Goal: Check status: Check status

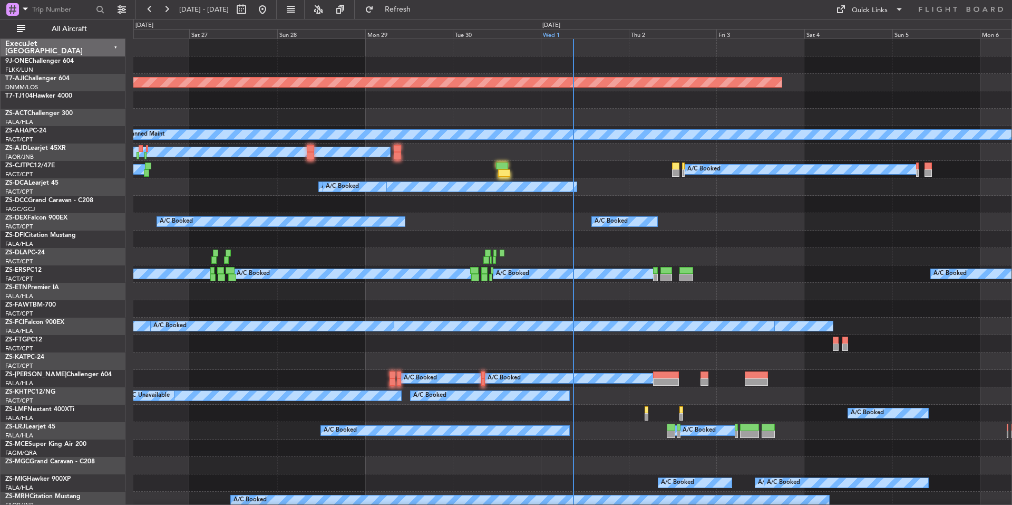
click at [575, 32] on div "Wed 1" at bounding box center [585, 33] width 88 height 9
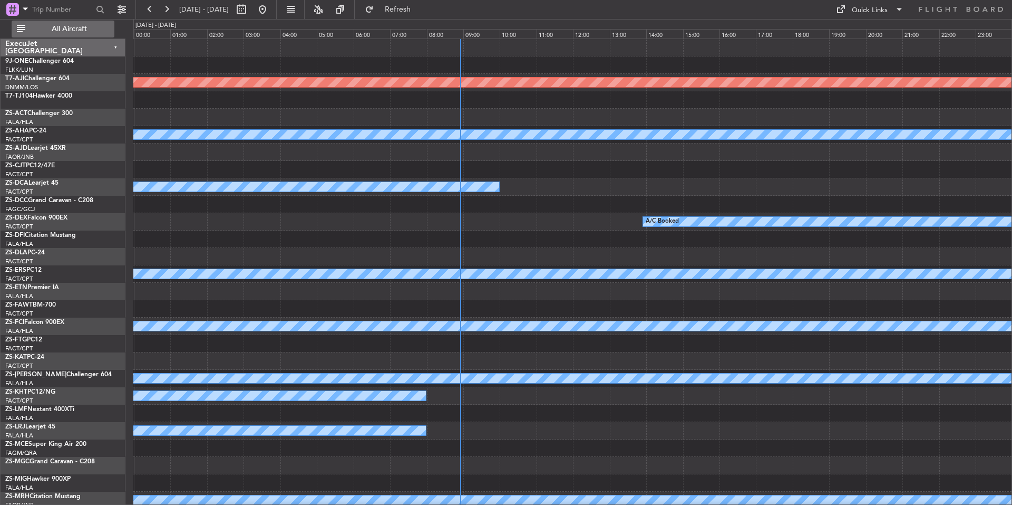
click at [106, 33] on button "All Aircraft" at bounding box center [63, 29] width 103 height 17
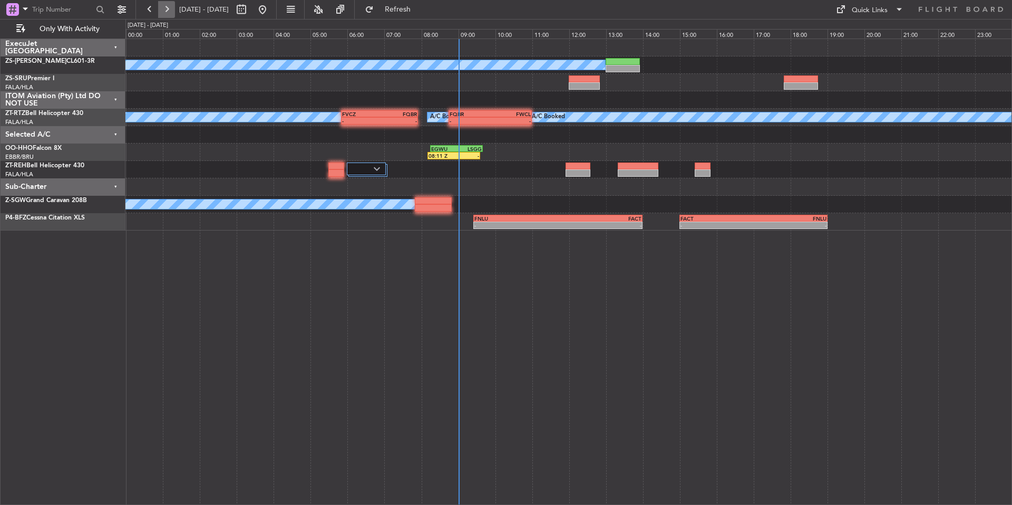
click at [170, 7] on button at bounding box center [166, 9] width 17 height 17
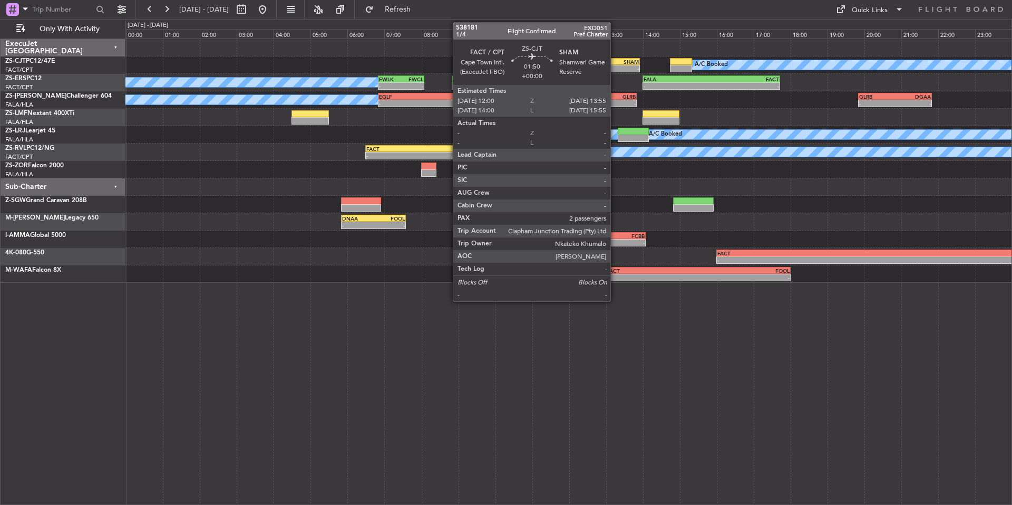
click at [615, 63] on div "SHAM" at bounding box center [621, 62] width 34 height 6
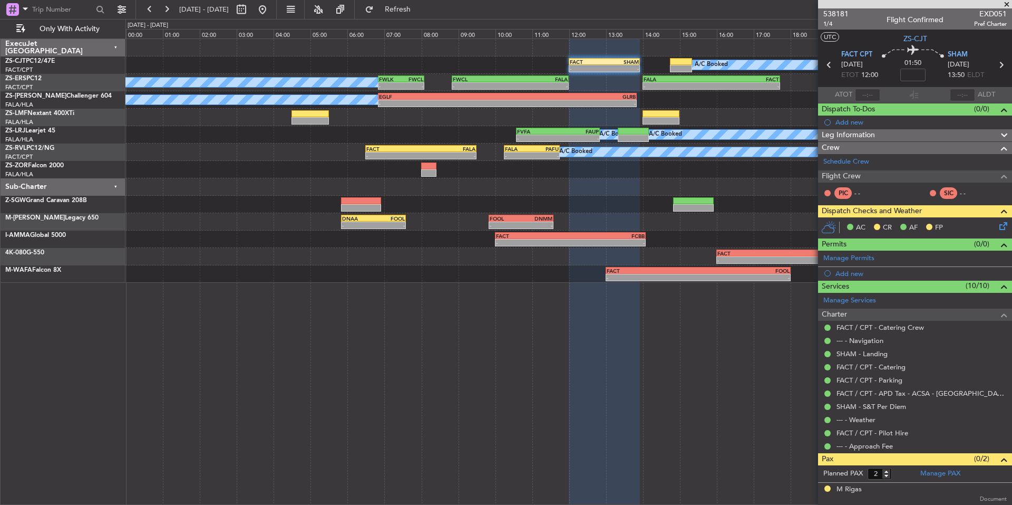
click at [1007, 2] on span at bounding box center [1007, 4] width 11 height 9
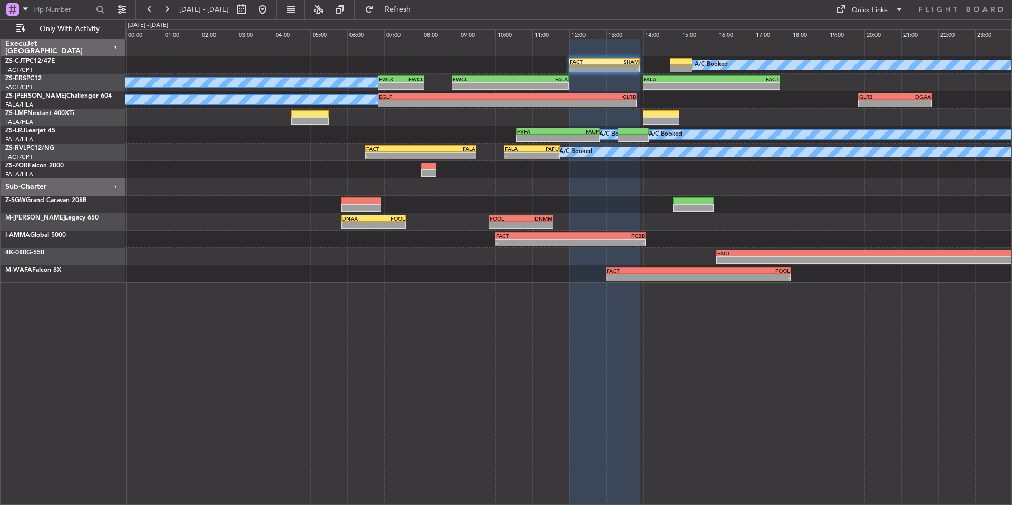
type input "0"
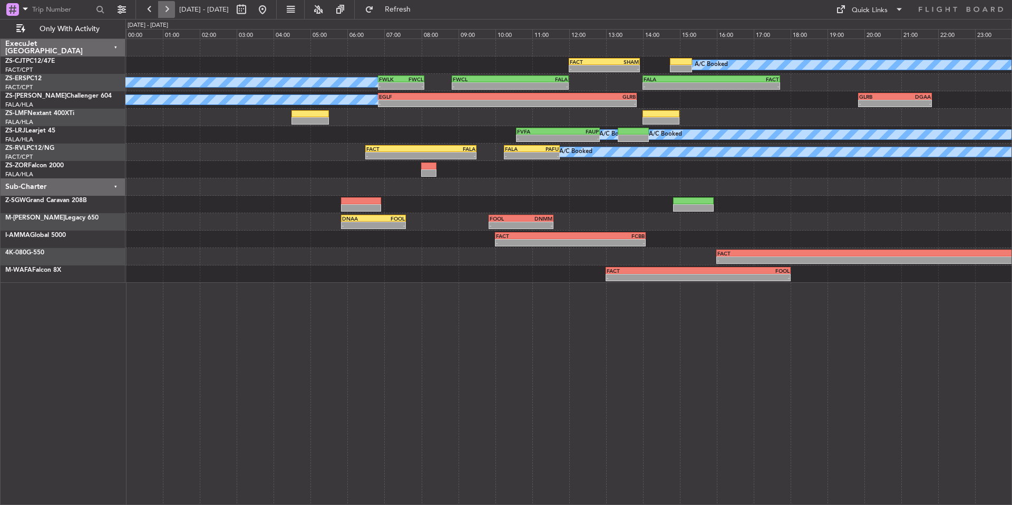
click at [168, 11] on button at bounding box center [166, 9] width 17 height 17
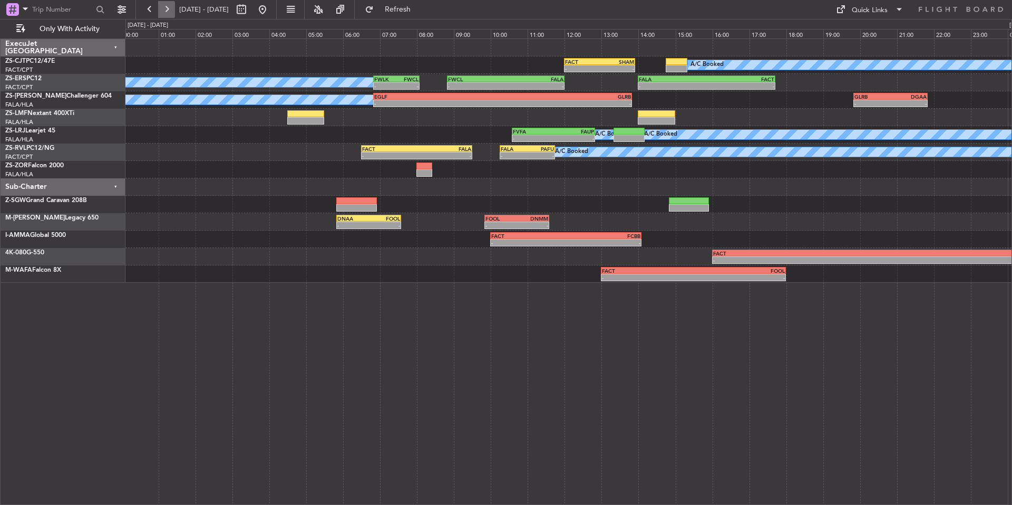
click at [168, 11] on button at bounding box center [166, 9] width 17 height 17
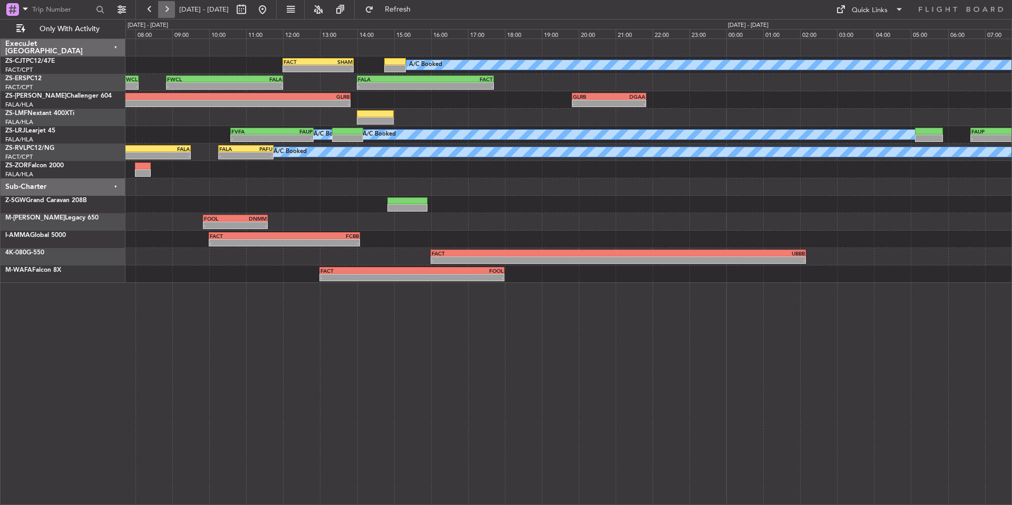
click at [168, 11] on button at bounding box center [166, 9] width 17 height 17
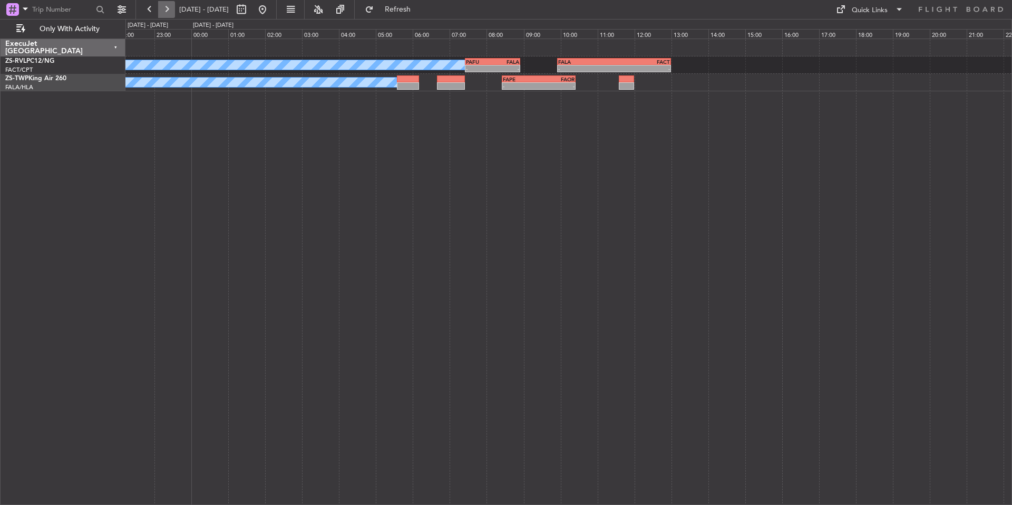
click at [168, 11] on button at bounding box center [166, 9] width 17 height 17
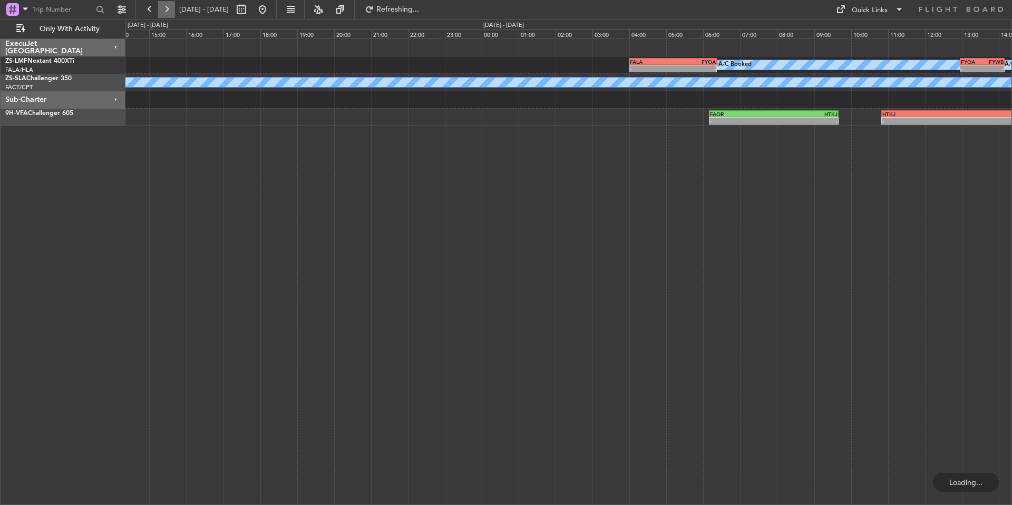
click at [168, 11] on button at bounding box center [166, 9] width 17 height 17
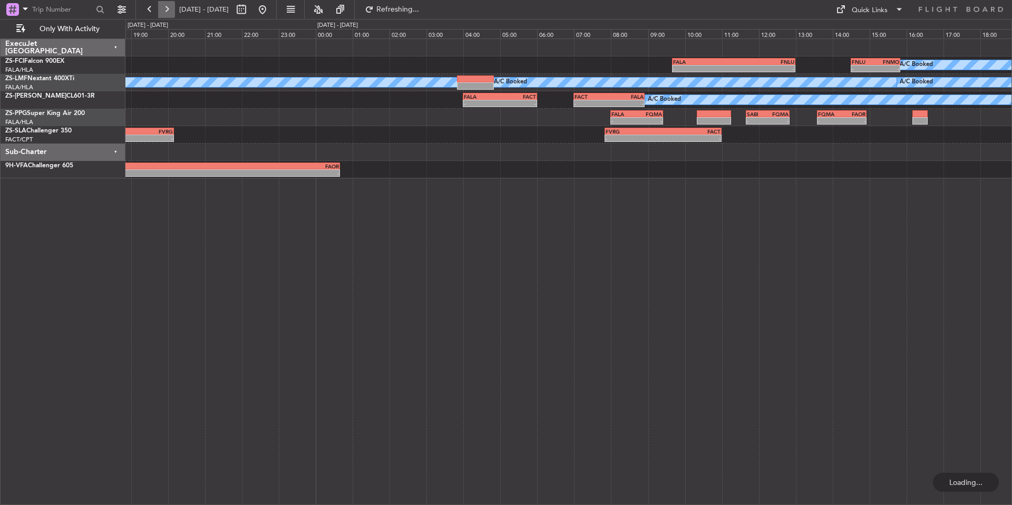
click at [168, 11] on button at bounding box center [166, 9] width 17 height 17
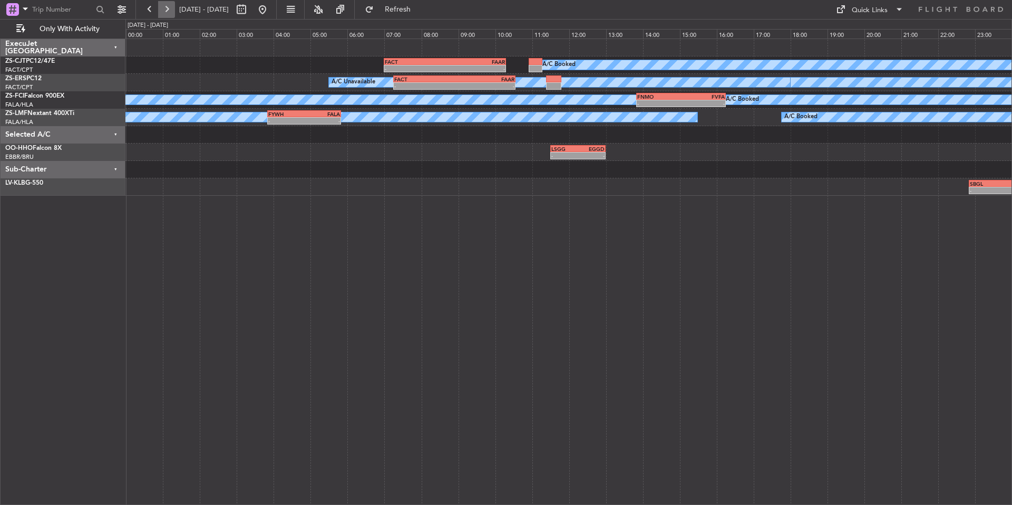
click at [167, 8] on button at bounding box center [166, 9] width 17 height 17
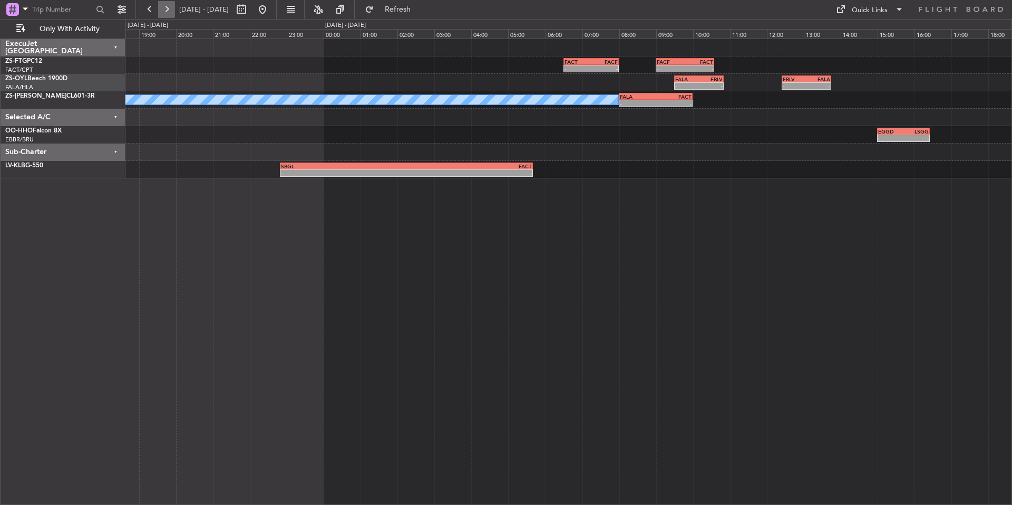
click at [167, 8] on button at bounding box center [166, 9] width 17 height 17
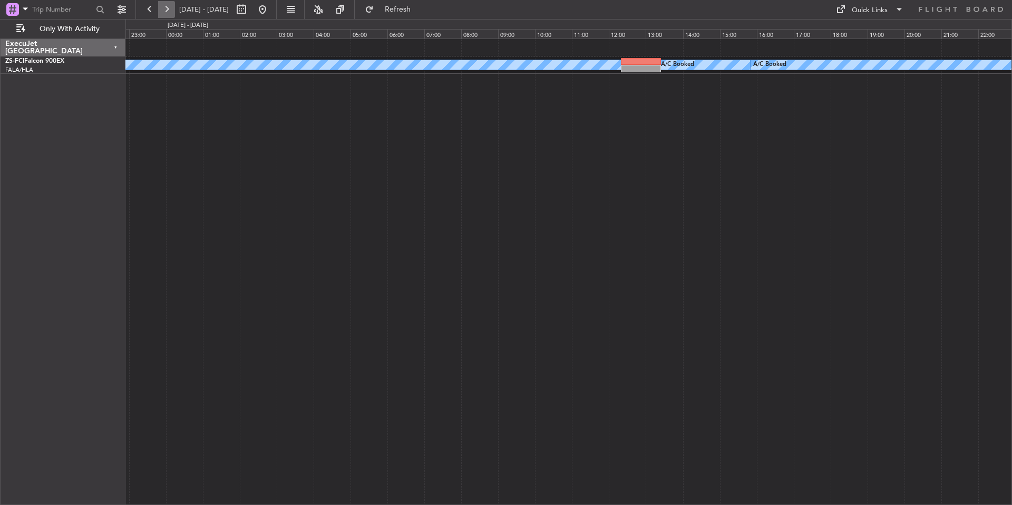
click at [167, 8] on button at bounding box center [166, 9] width 17 height 17
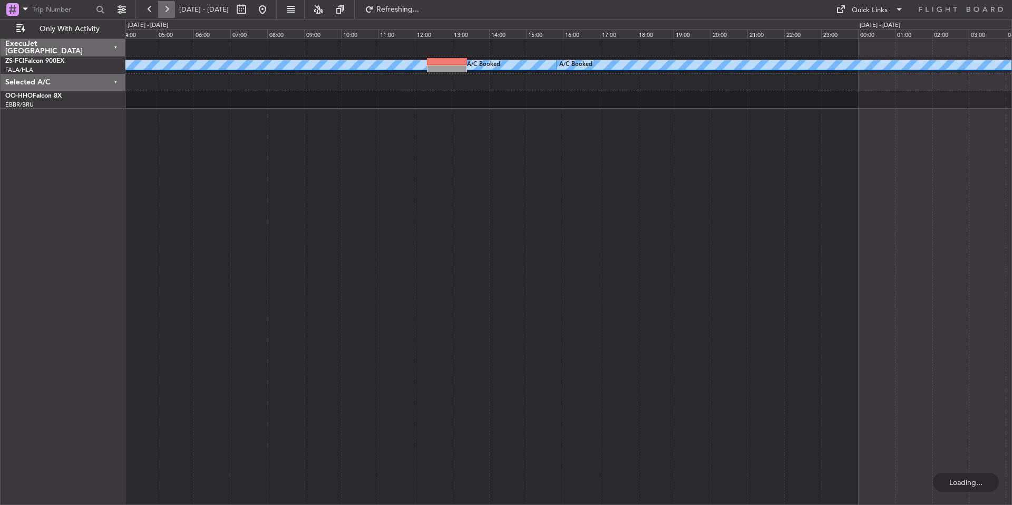
click at [167, 8] on button at bounding box center [166, 9] width 17 height 17
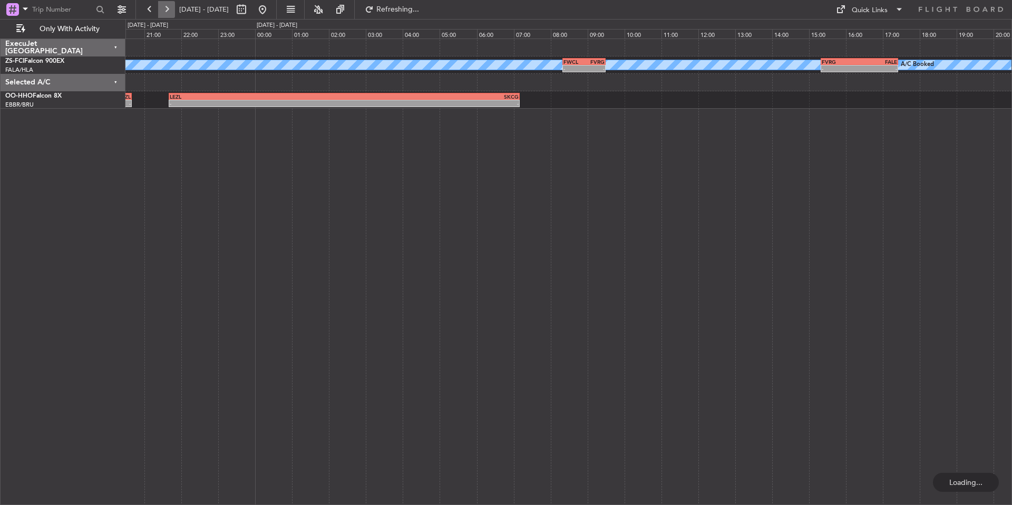
click at [167, 8] on button at bounding box center [166, 9] width 17 height 17
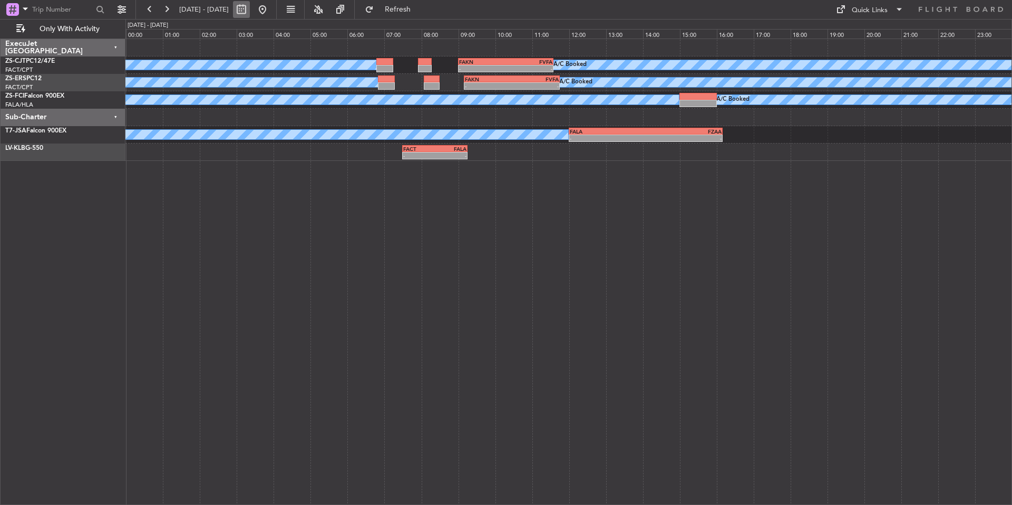
drag, startPoint x: 294, startPoint y: 8, endPoint x: 266, endPoint y: 9, distance: 27.4
click at [271, 8] on button at bounding box center [262, 9] width 17 height 17
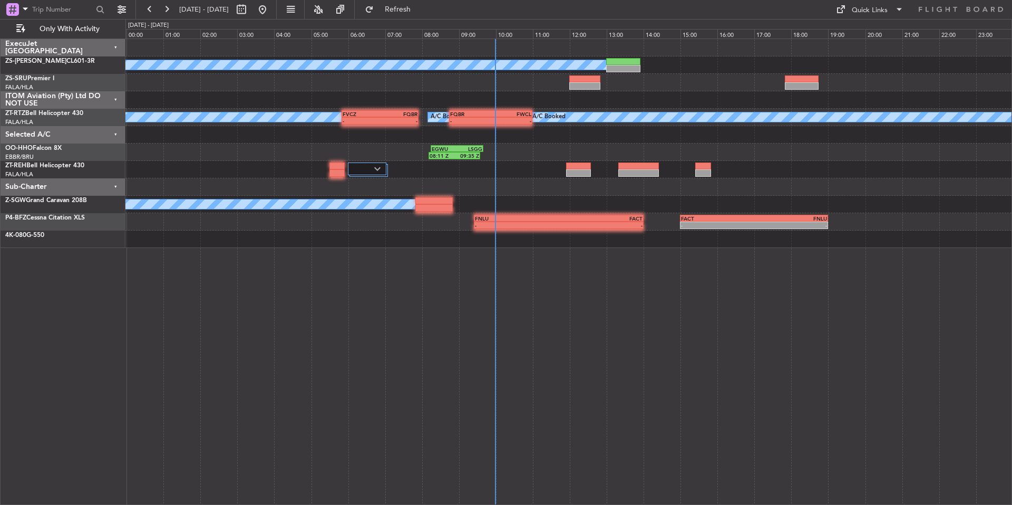
click at [140, 90] on div at bounding box center [569, 82] width 886 height 17
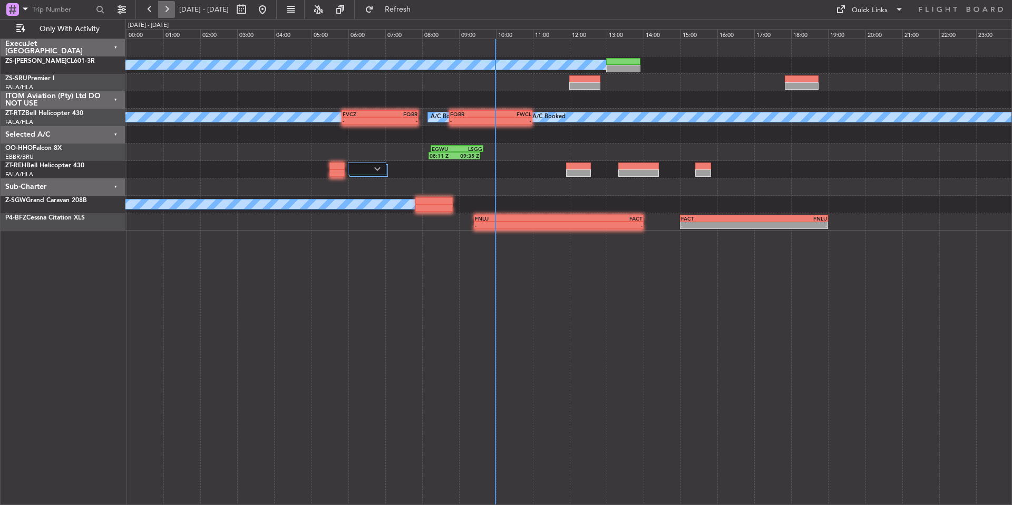
click at [169, 12] on button at bounding box center [166, 9] width 17 height 17
